Goal: Use online tool/utility: Use online tool/utility

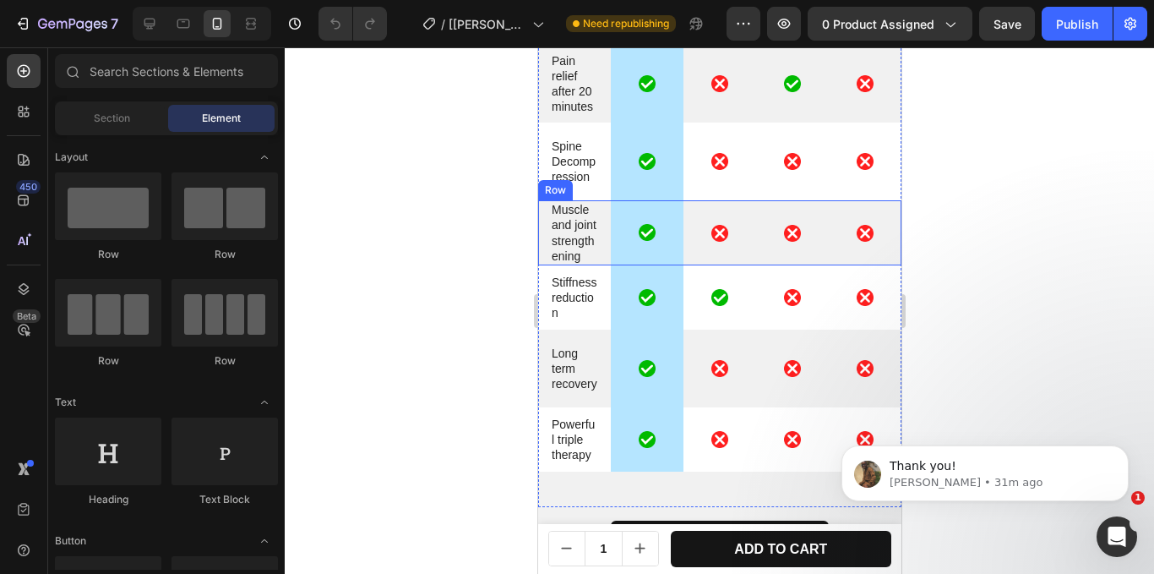
scroll to position [4605, 0]
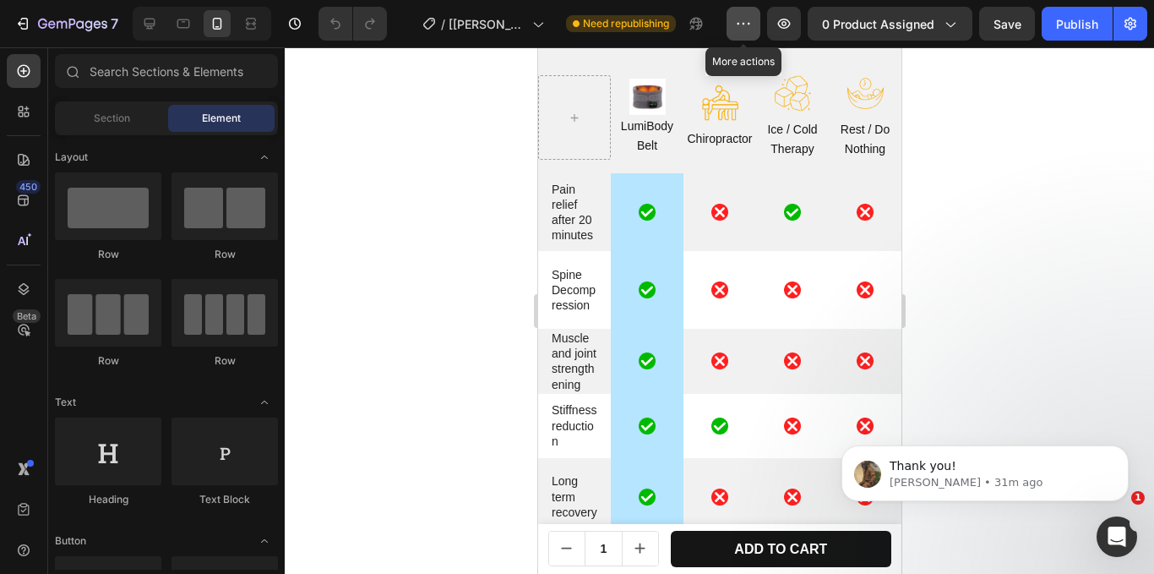
click at [736, 28] on button "button" at bounding box center [744, 24] width 34 height 34
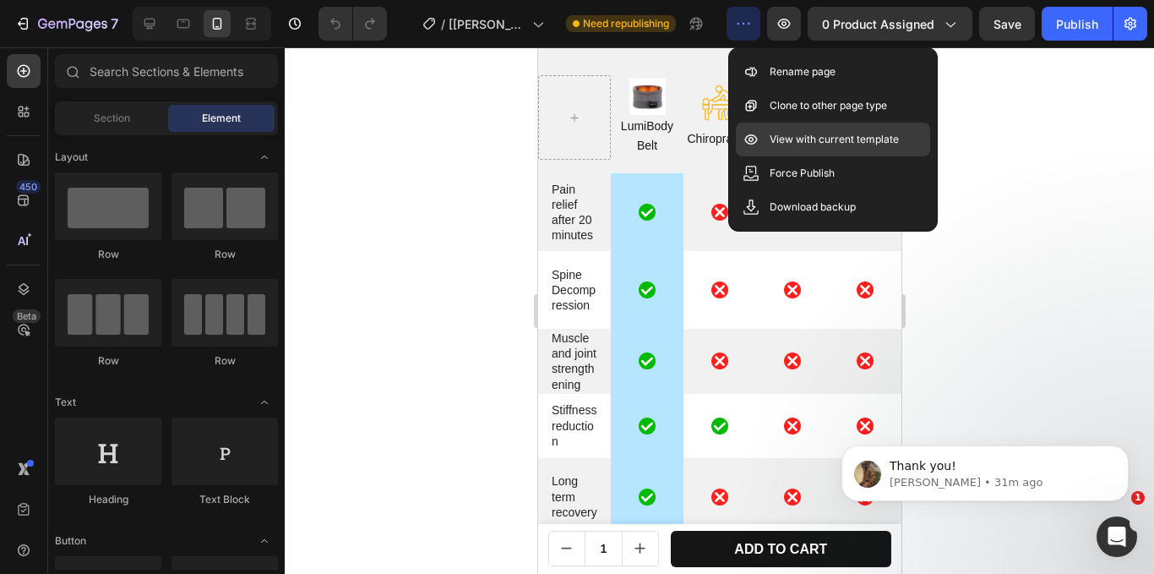
click at [810, 130] on div "View with current template" at bounding box center [833, 139] width 194 height 34
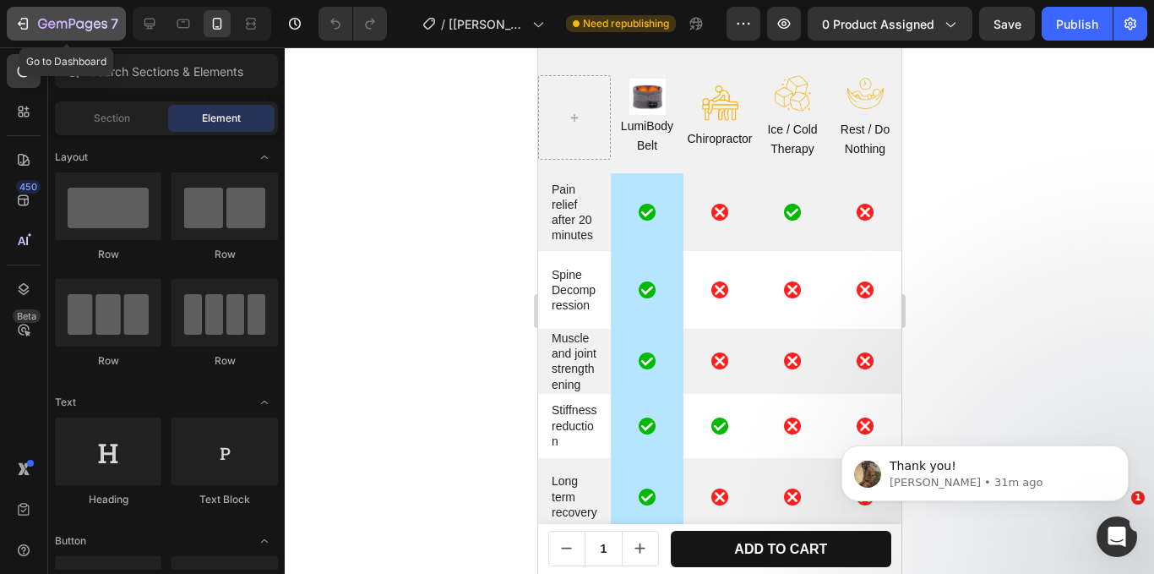
drag, startPoint x: 43, startPoint y: 12, endPoint x: 10, endPoint y: 25, distance: 35.6
drag, startPoint x: 10, startPoint y: 25, endPoint x: 335, endPoint y: 149, distance: 347.1
click at [335, 149] on div at bounding box center [719, 310] width 869 height 526
click at [56, 34] on button "7" at bounding box center [66, 24] width 119 height 34
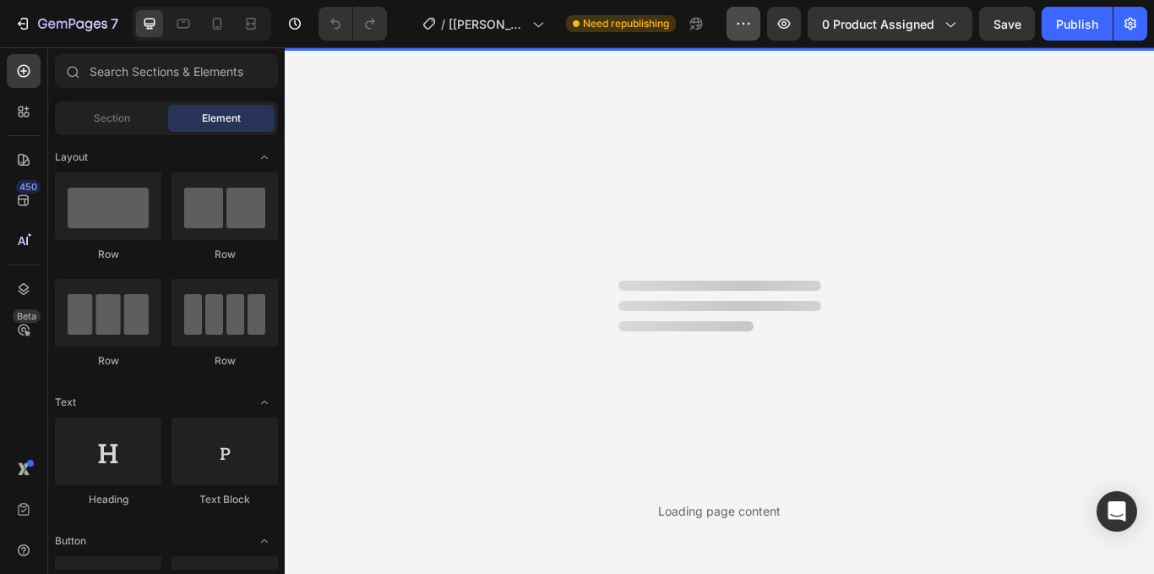
click at [742, 18] on icon "button" at bounding box center [743, 23] width 17 height 17
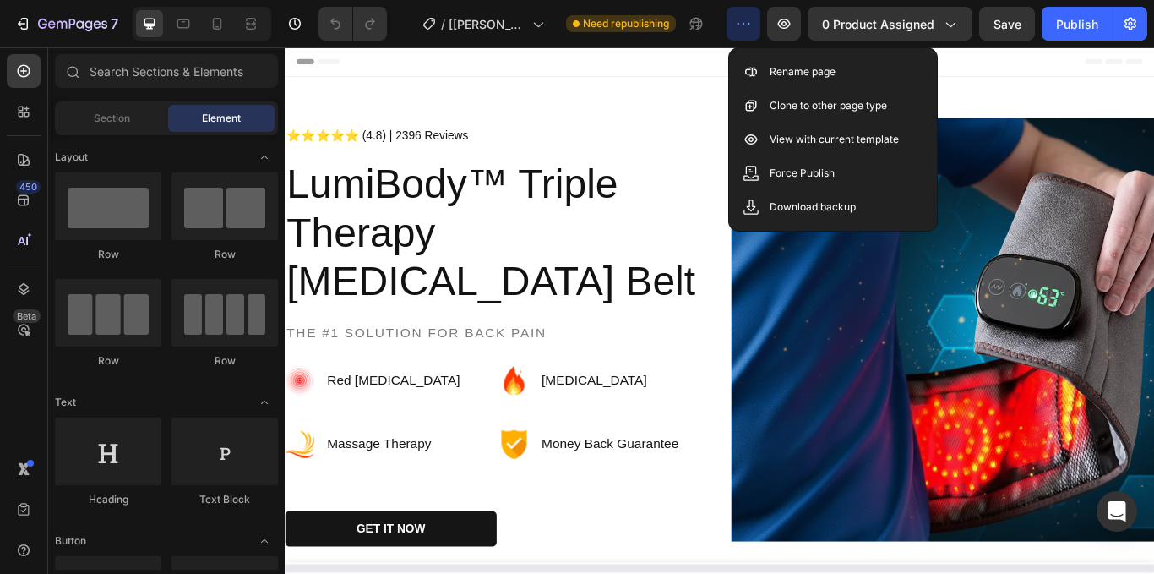
click at [738, 19] on icon "button" at bounding box center [743, 23] width 17 height 17
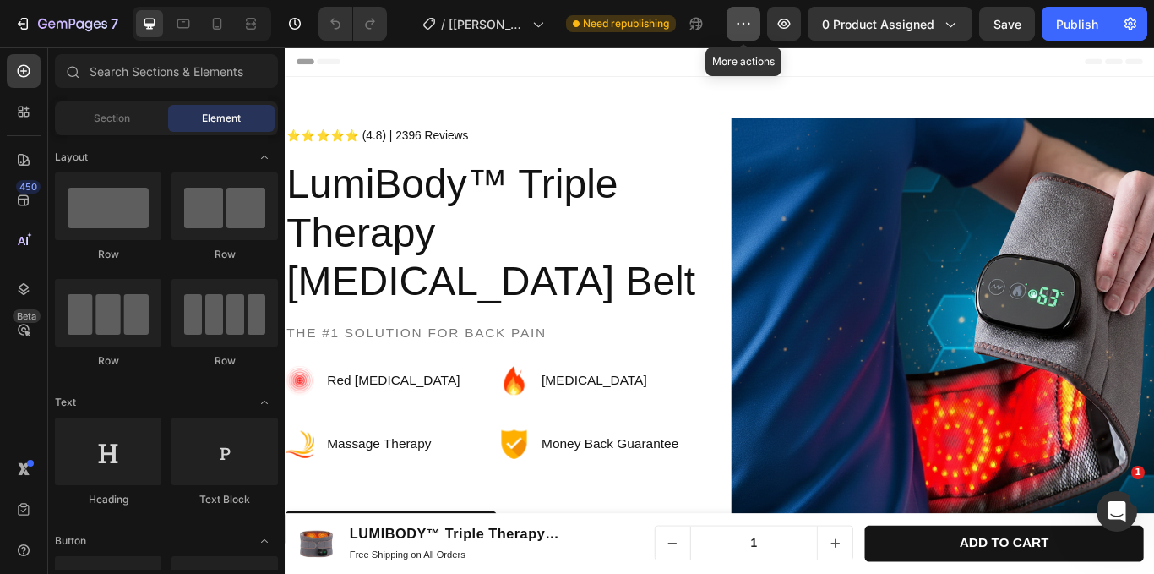
click at [743, 14] on button "button" at bounding box center [744, 24] width 34 height 34
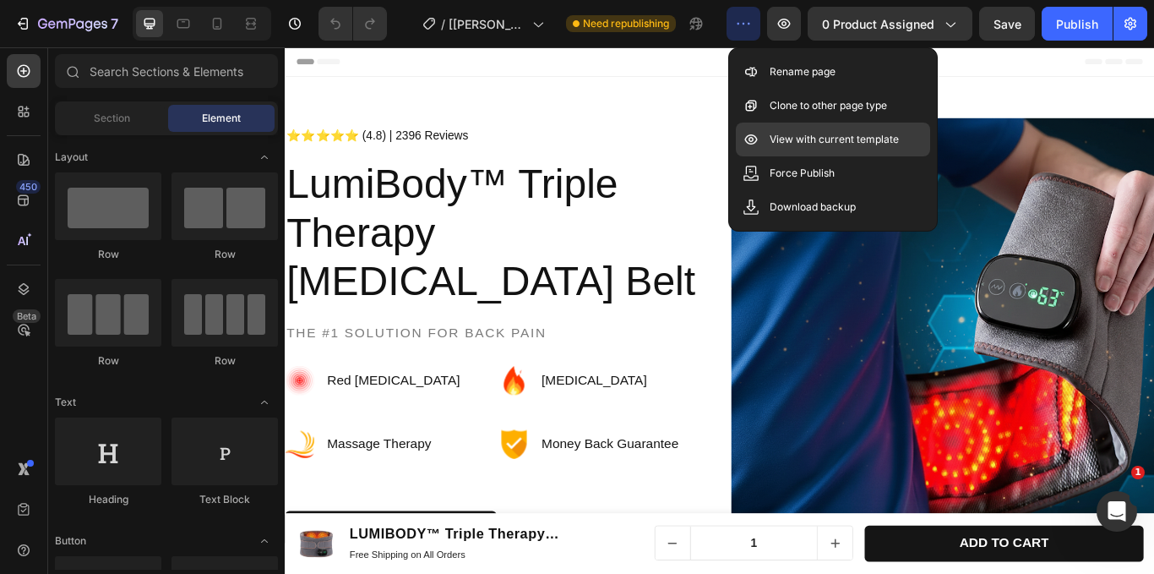
click at [835, 149] on div "View with current template" at bounding box center [833, 139] width 194 height 34
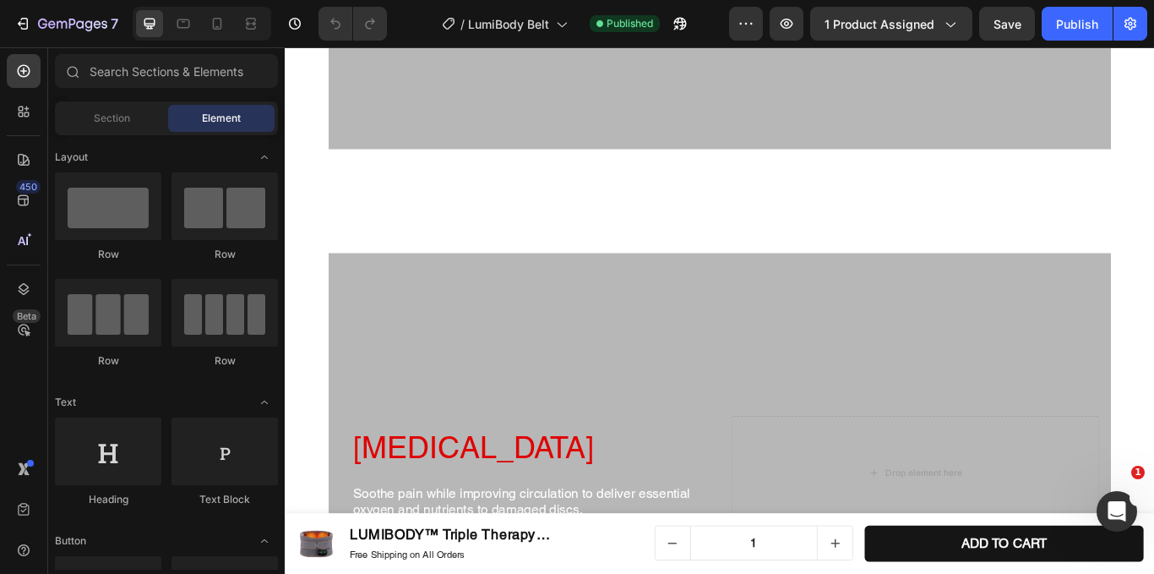
scroll to position [1590, 0]
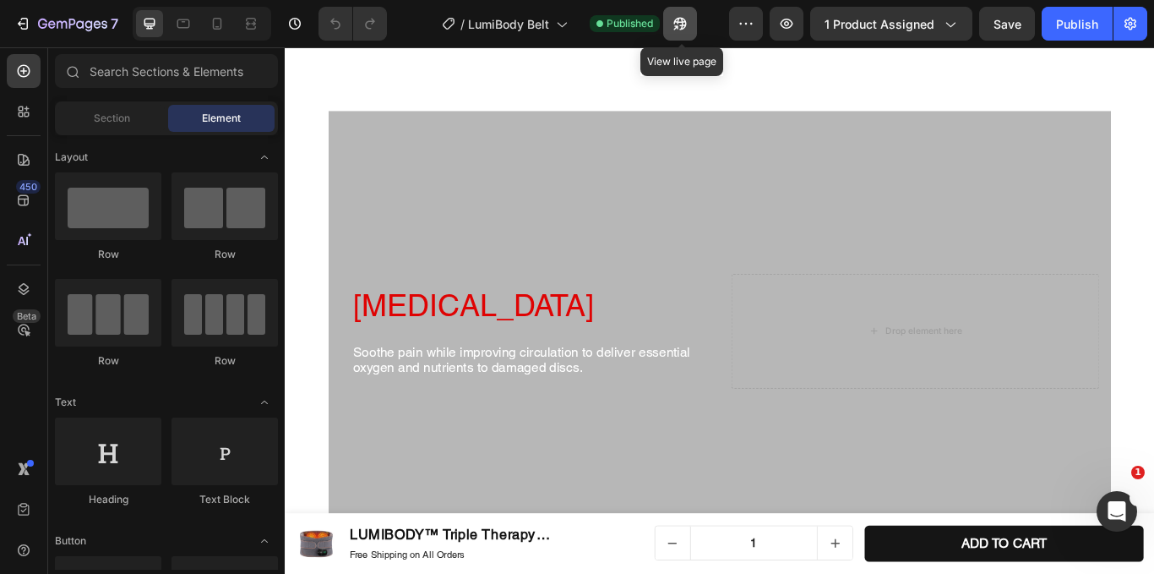
click at [672, 21] on icon "button" at bounding box center [680, 23] width 17 height 17
